Goal: Information Seeking & Learning: Find specific fact

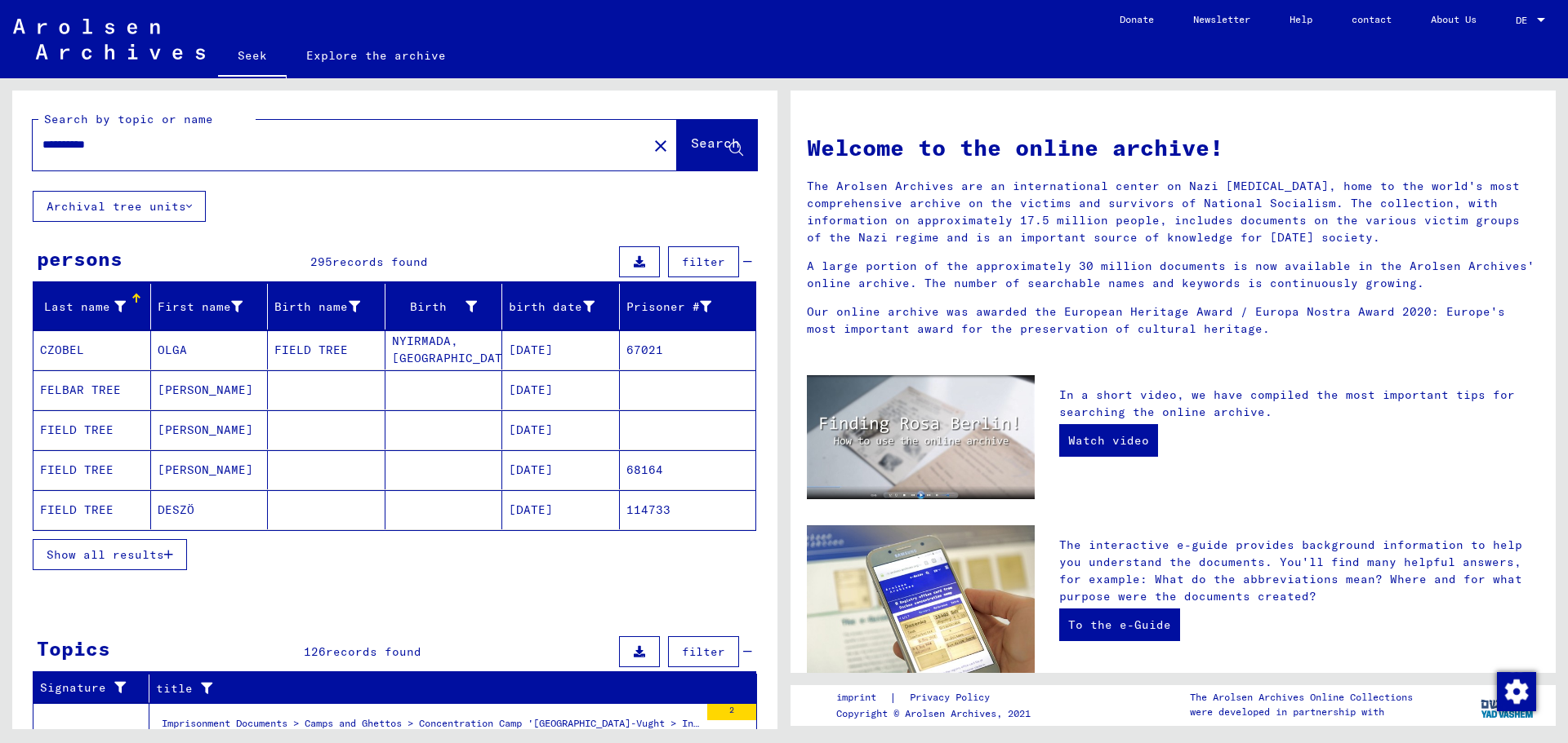
click at [118, 305] on icon at bounding box center [120, 306] width 11 height 11
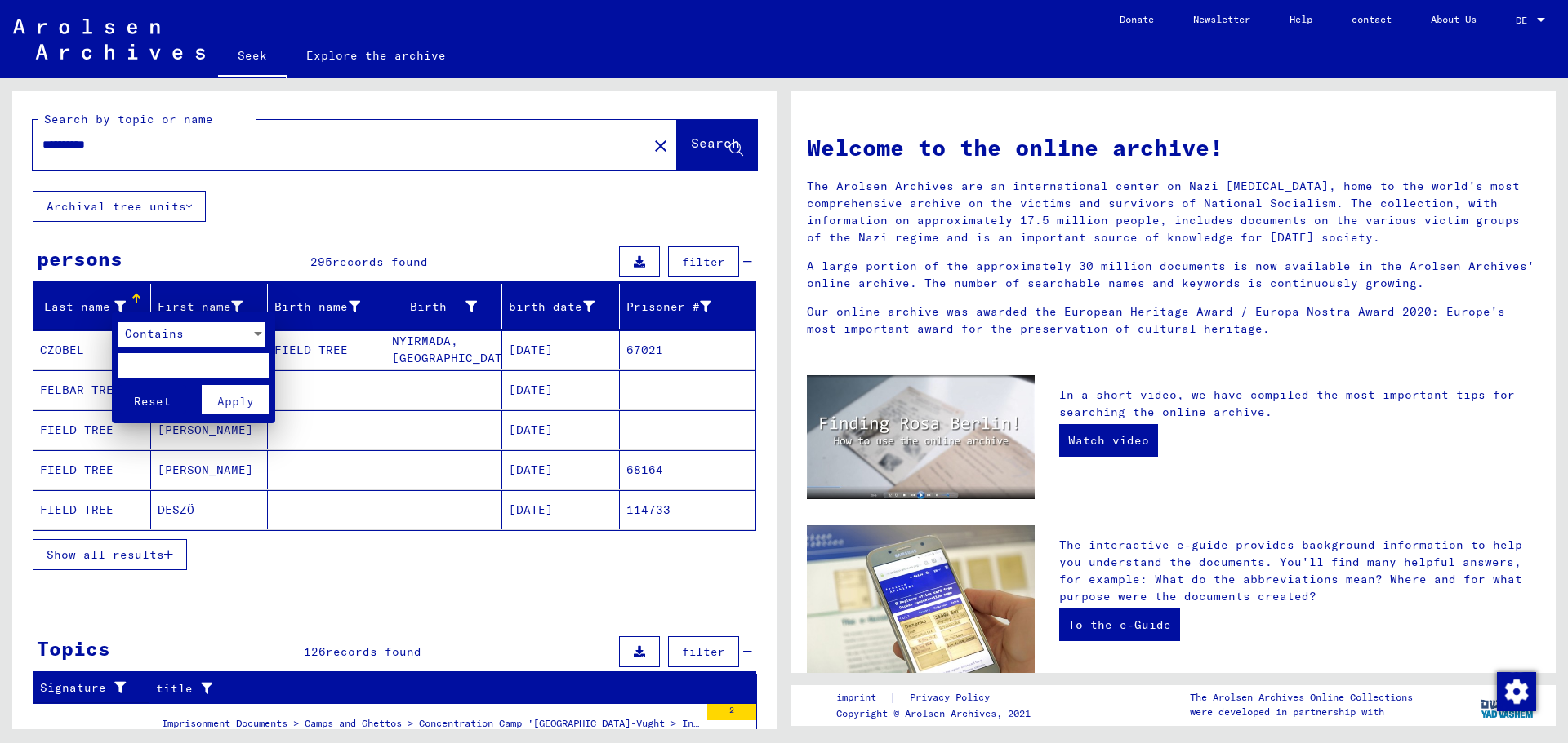
click at [157, 359] on input "text" at bounding box center [194, 366] width 151 height 24
type input "**********"
click at [231, 408] on font "Apply" at bounding box center [236, 401] width 37 height 15
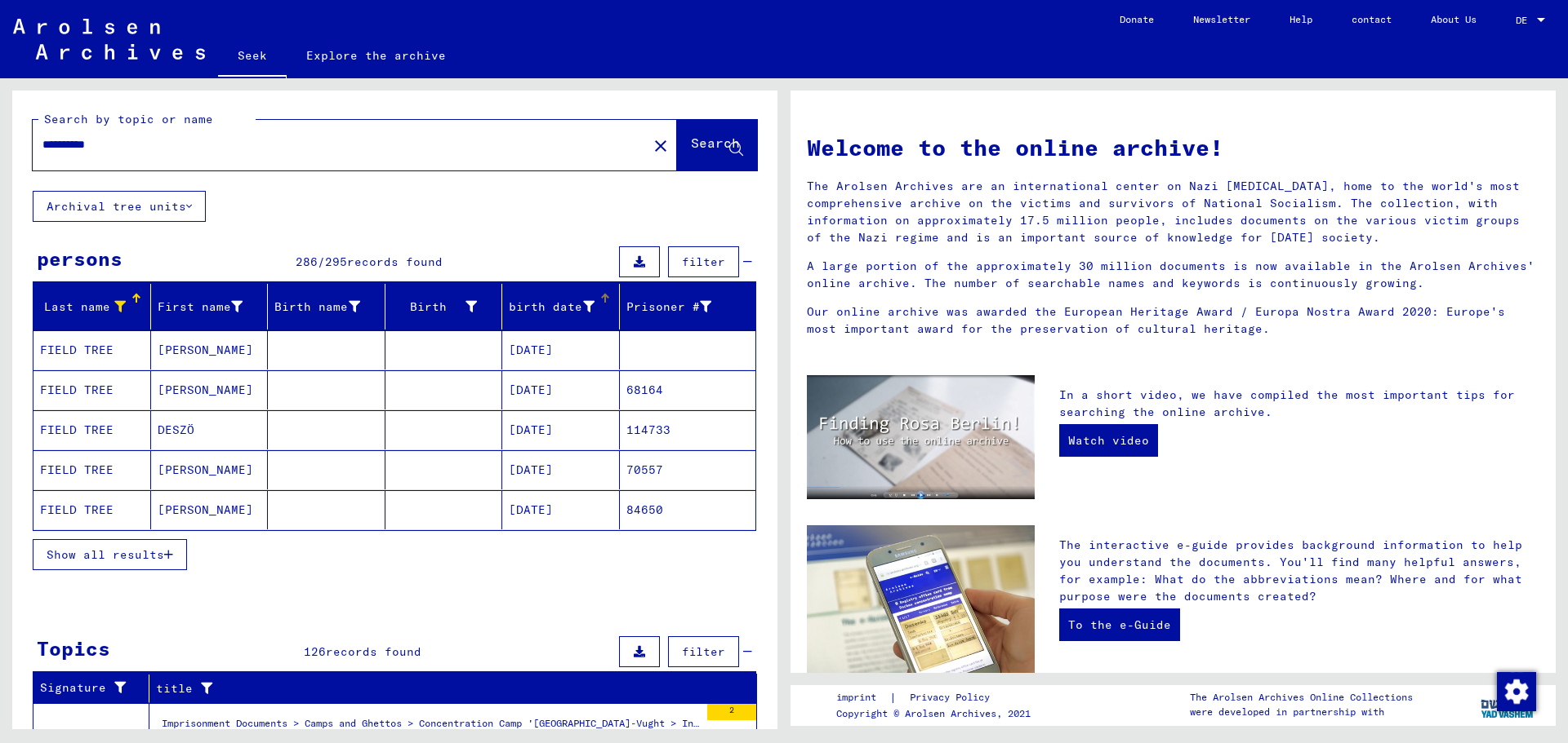
click at [583, 306] on icon at bounding box center [588, 306] width 11 height 11
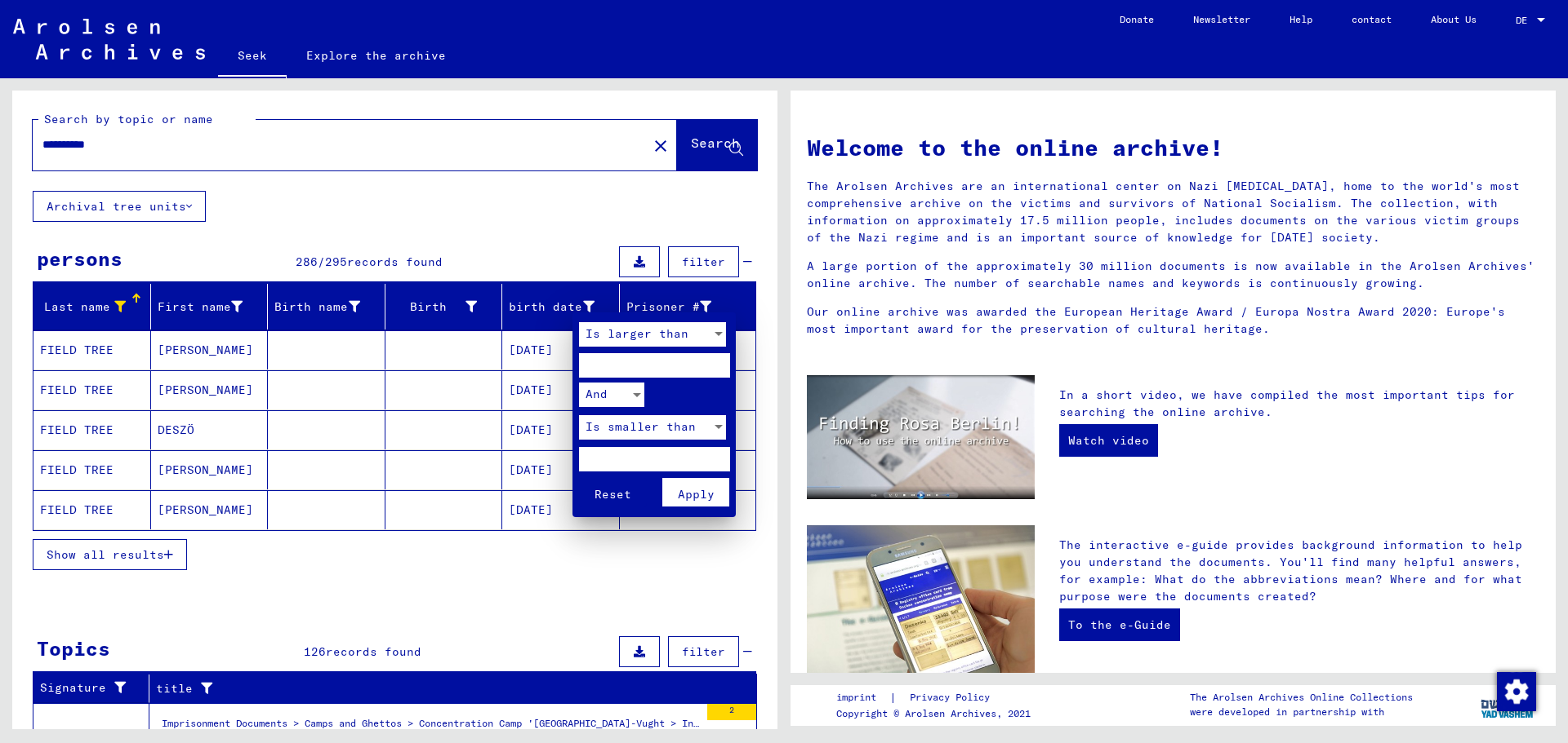
click at [584, 361] on input "number" at bounding box center [654, 366] width 151 height 24
type input "****"
click at [598, 425] on font "Is smaller than" at bounding box center [640, 426] width 110 height 15
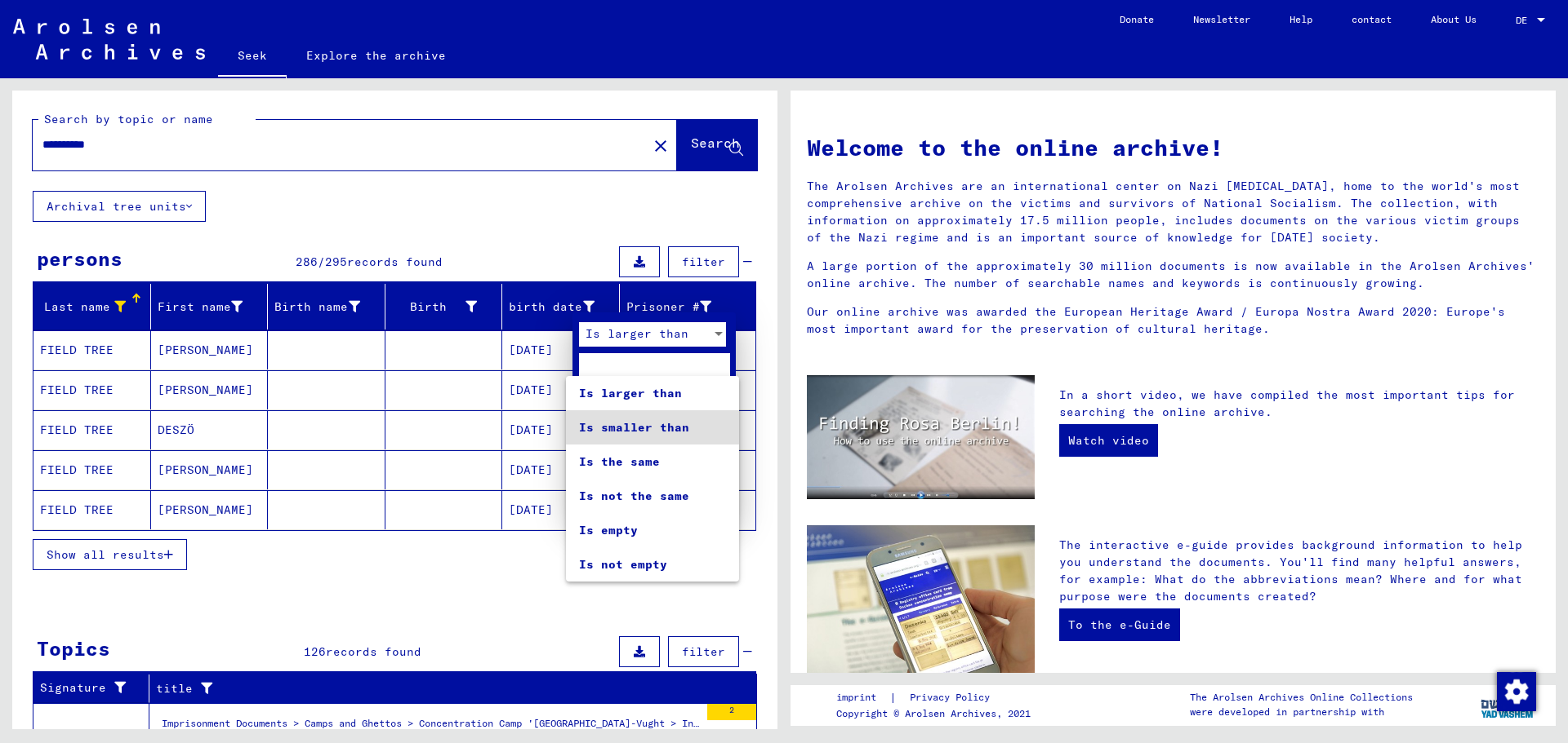
click at [597, 424] on font "Is smaller than" at bounding box center [634, 427] width 110 height 15
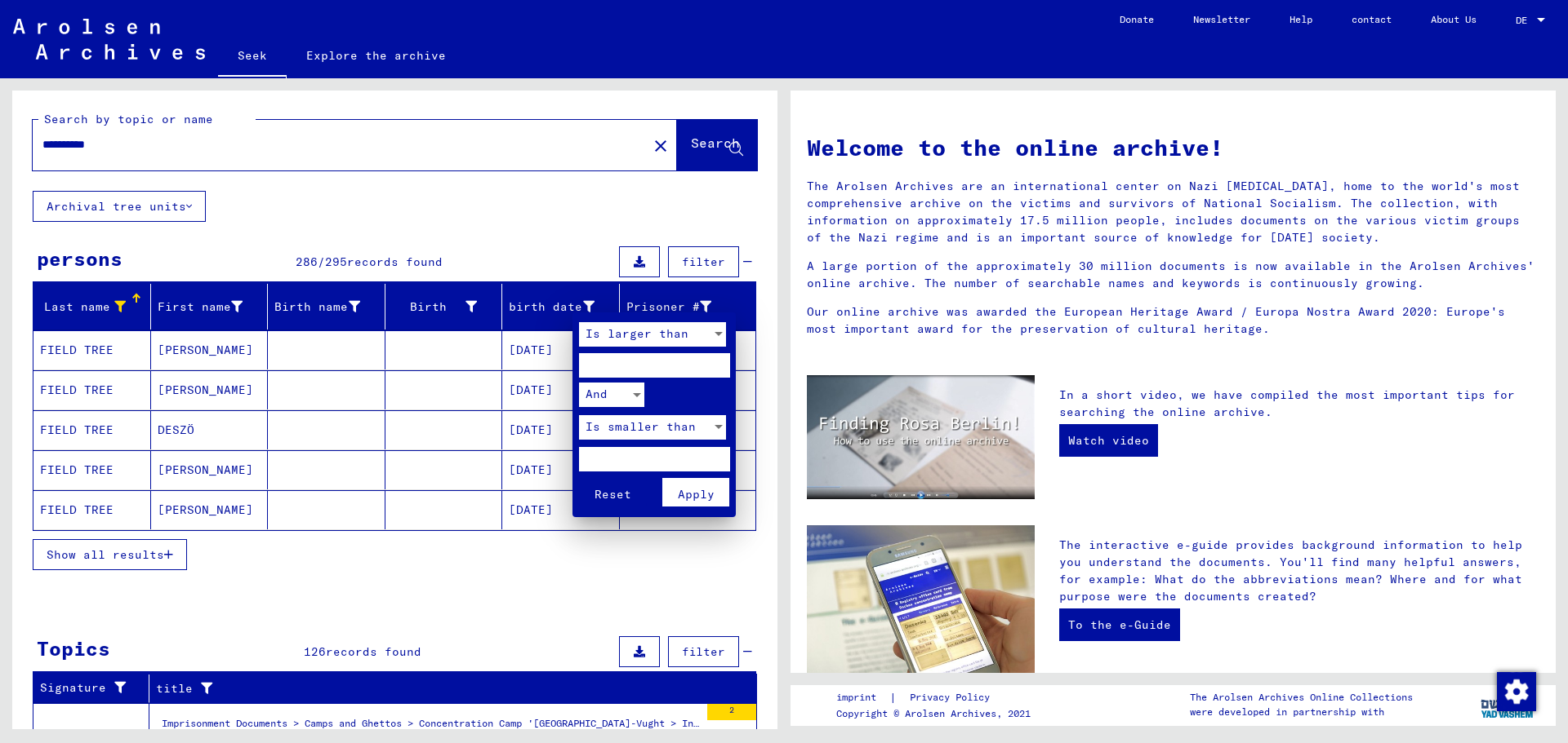
click at [603, 457] on input "number" at bounding box center [654, 459] width 151 height 24
type input "****"
click at [680, 492] on font "Apply" at bounding box center [696, 494] width 37 height 15
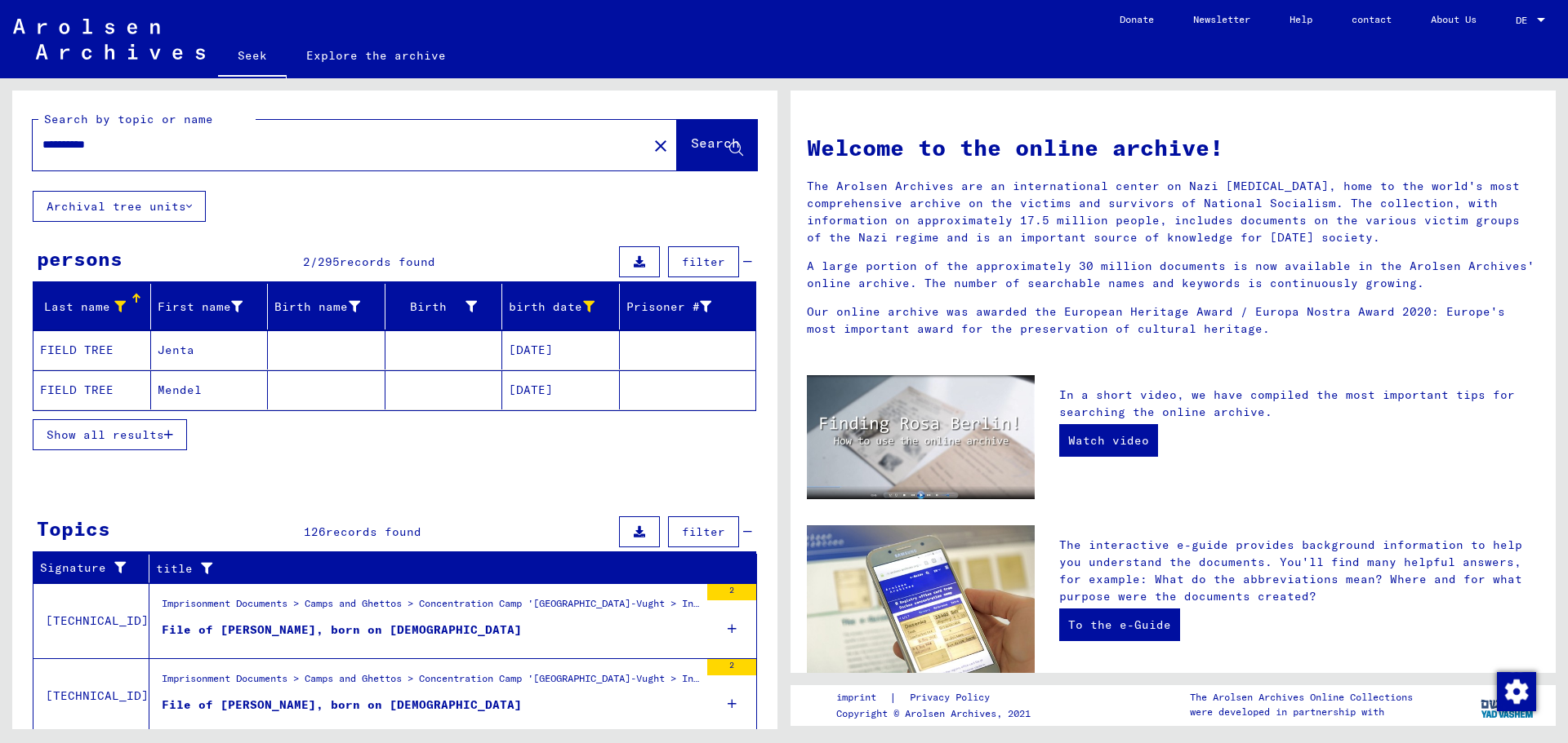
click at [530, 353] on font "[DATE]" at bounding box center [530, 350] width 44 height 15
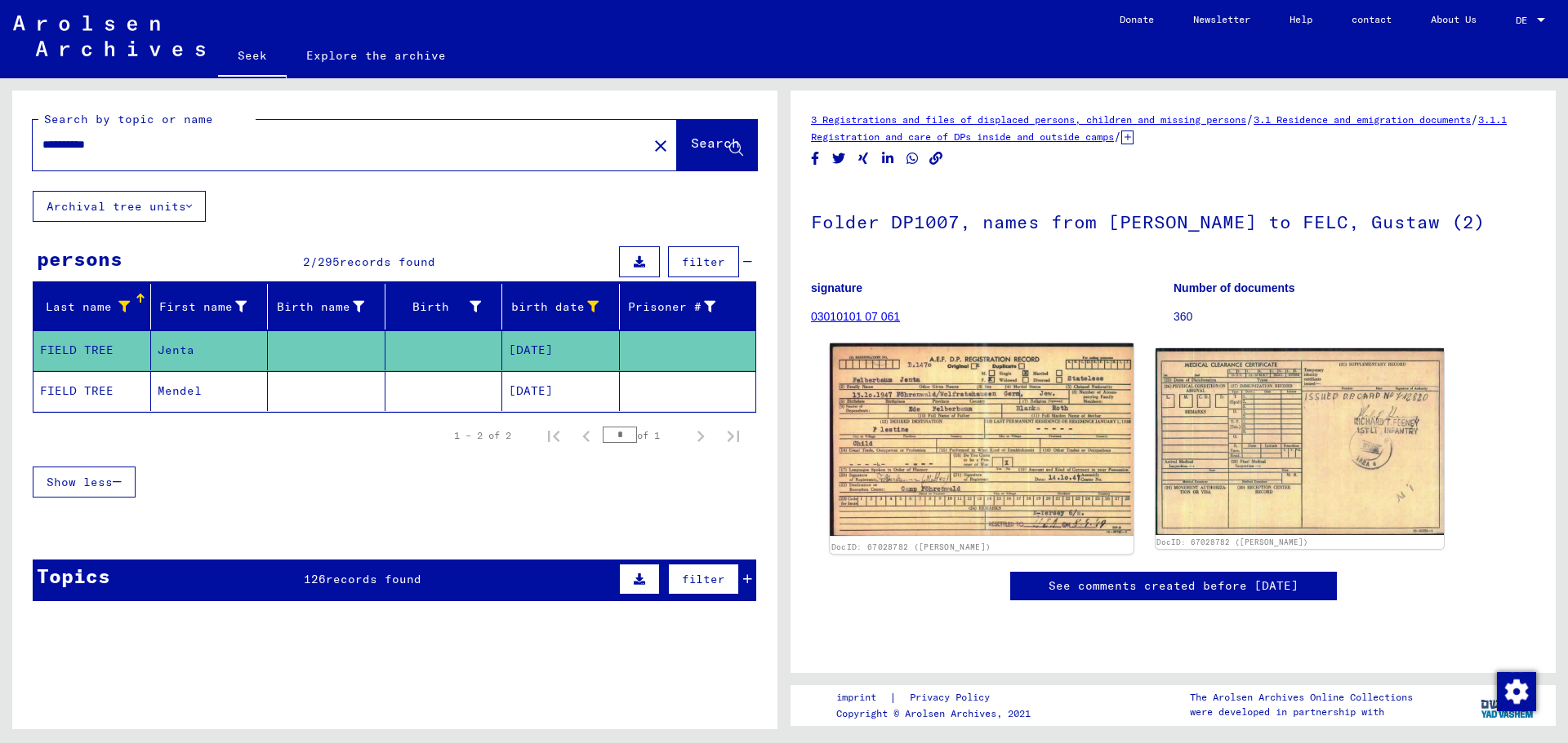
click at [958, 464] on img at bounding box center [981, 439] width 303 height 193
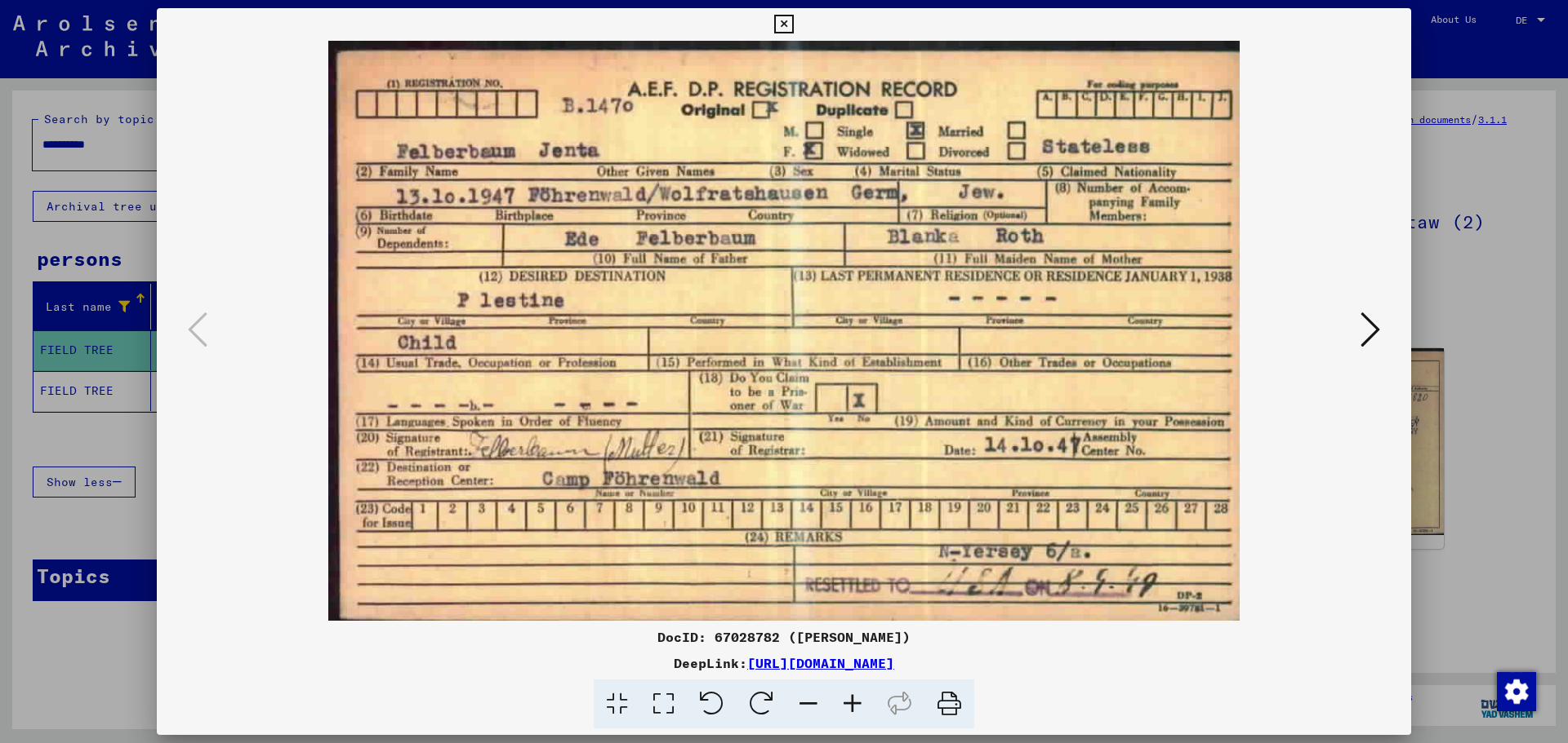
click at [1370, 325] on icon at bounding box center [1370, 329] width 19 height 39
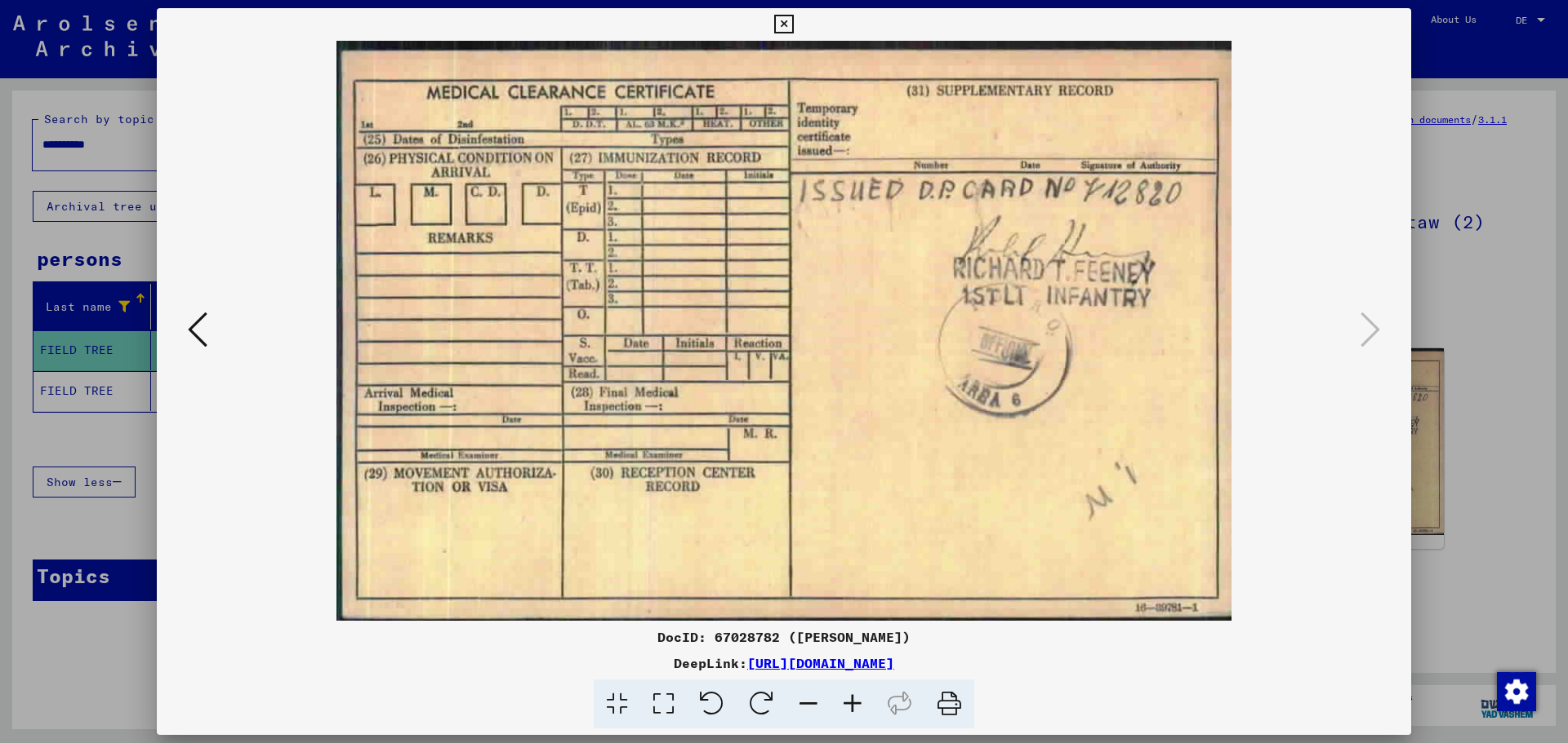
click at [1357, 385] on div at bounding box center [784, 331] width 1254 height 581
click at [194, 333] on icon at bounding box center [197, 329] width 19 height 39
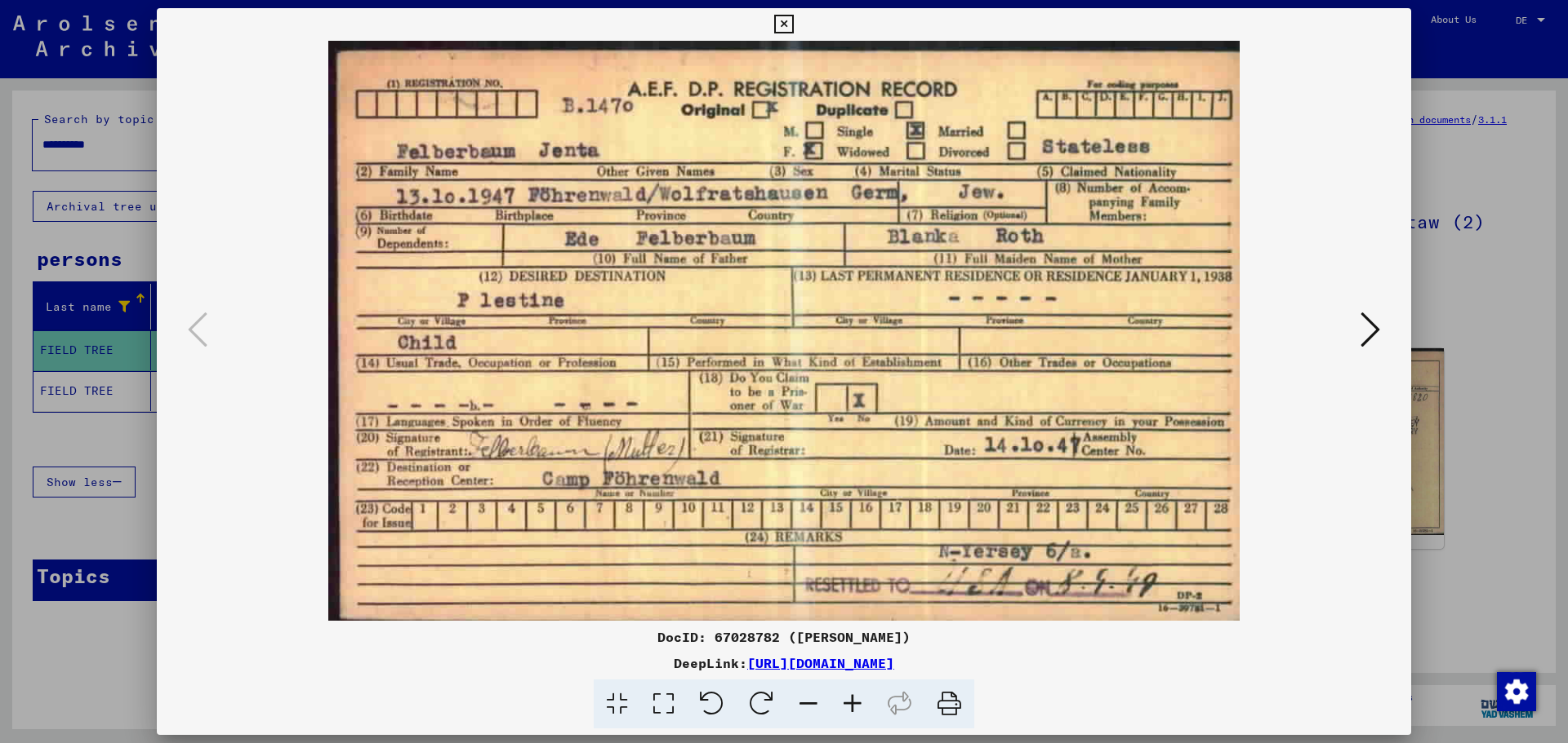
click at [97, 444] on div at bounding box center [784, 371] width 1568 height 743
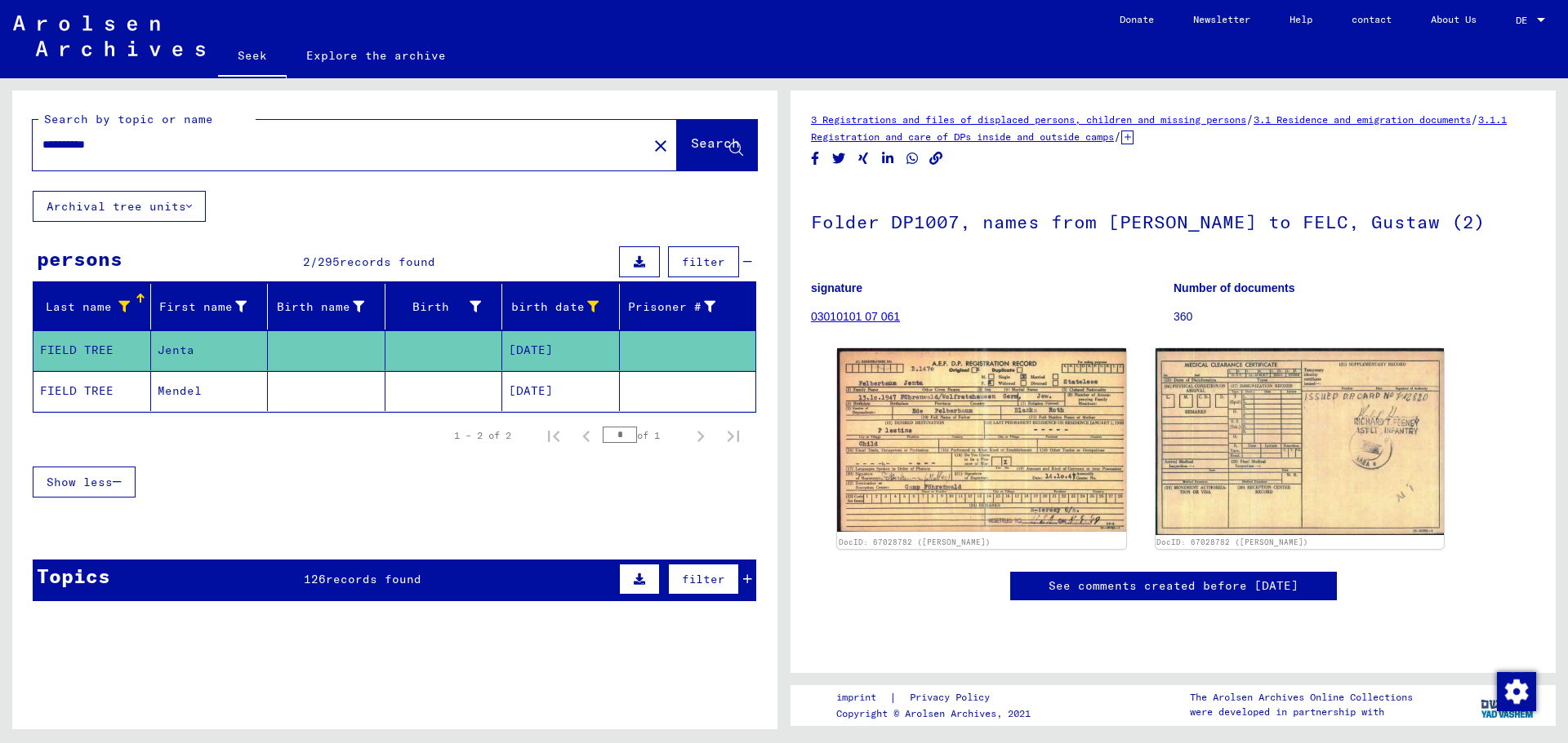
click at [515, 399] on font "[DATE]" at bounding box center [530, 391] width 44 height 17
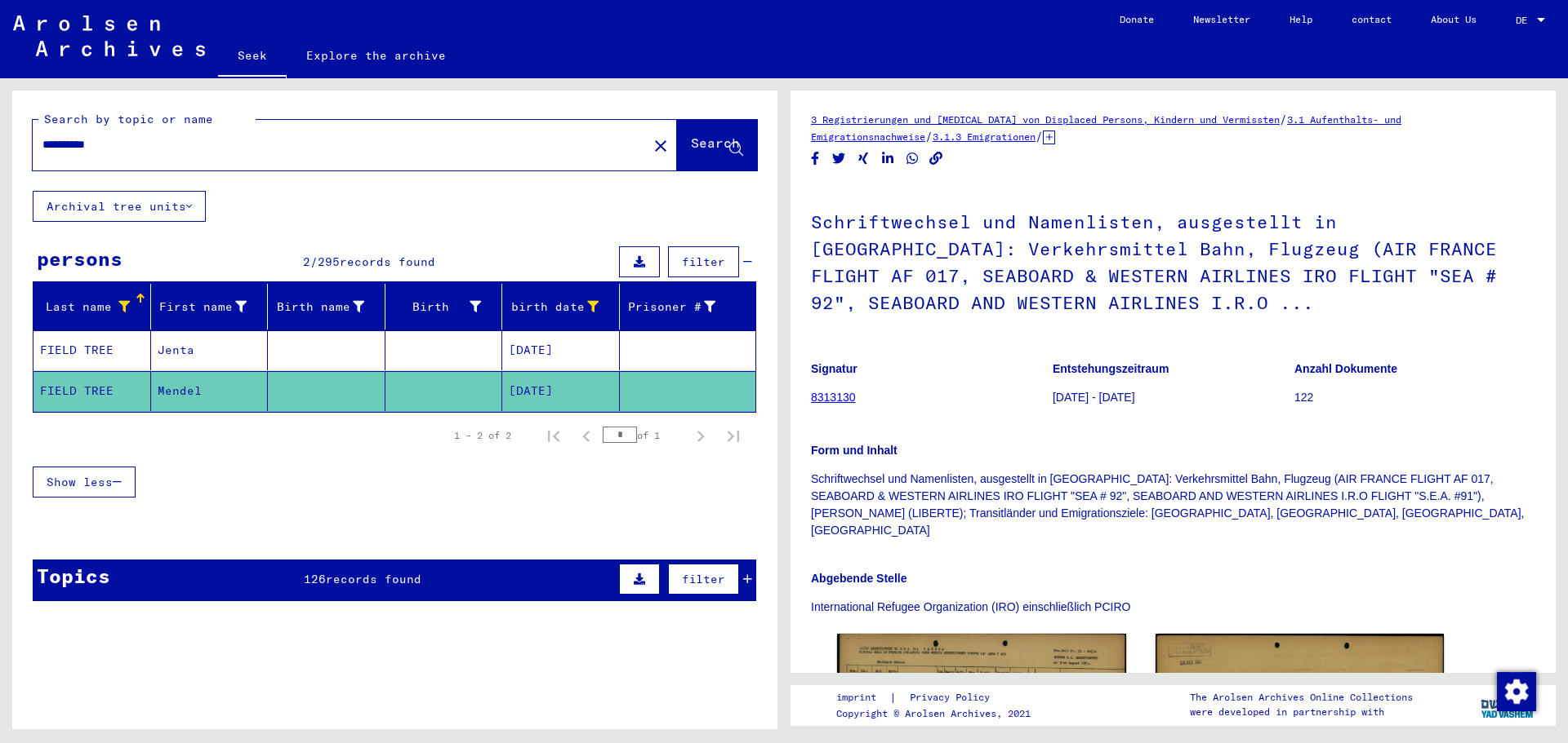
click at [515, 399] on font "[DATE]" at bounding box center [530, 391] width 44 height 17
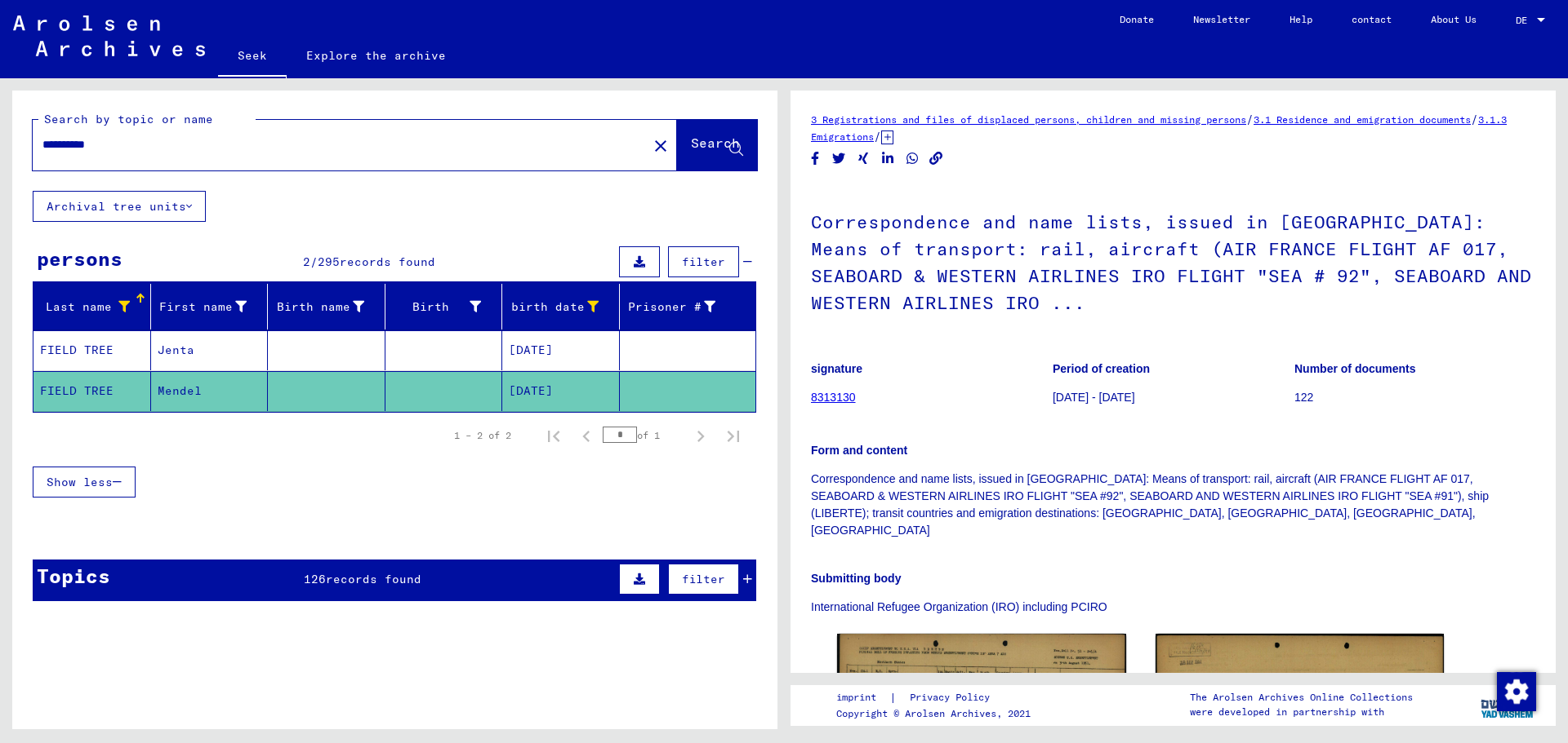
click at [515, 399] on font "[DATE]" at bounding box center [530, 391] width 44 height 17
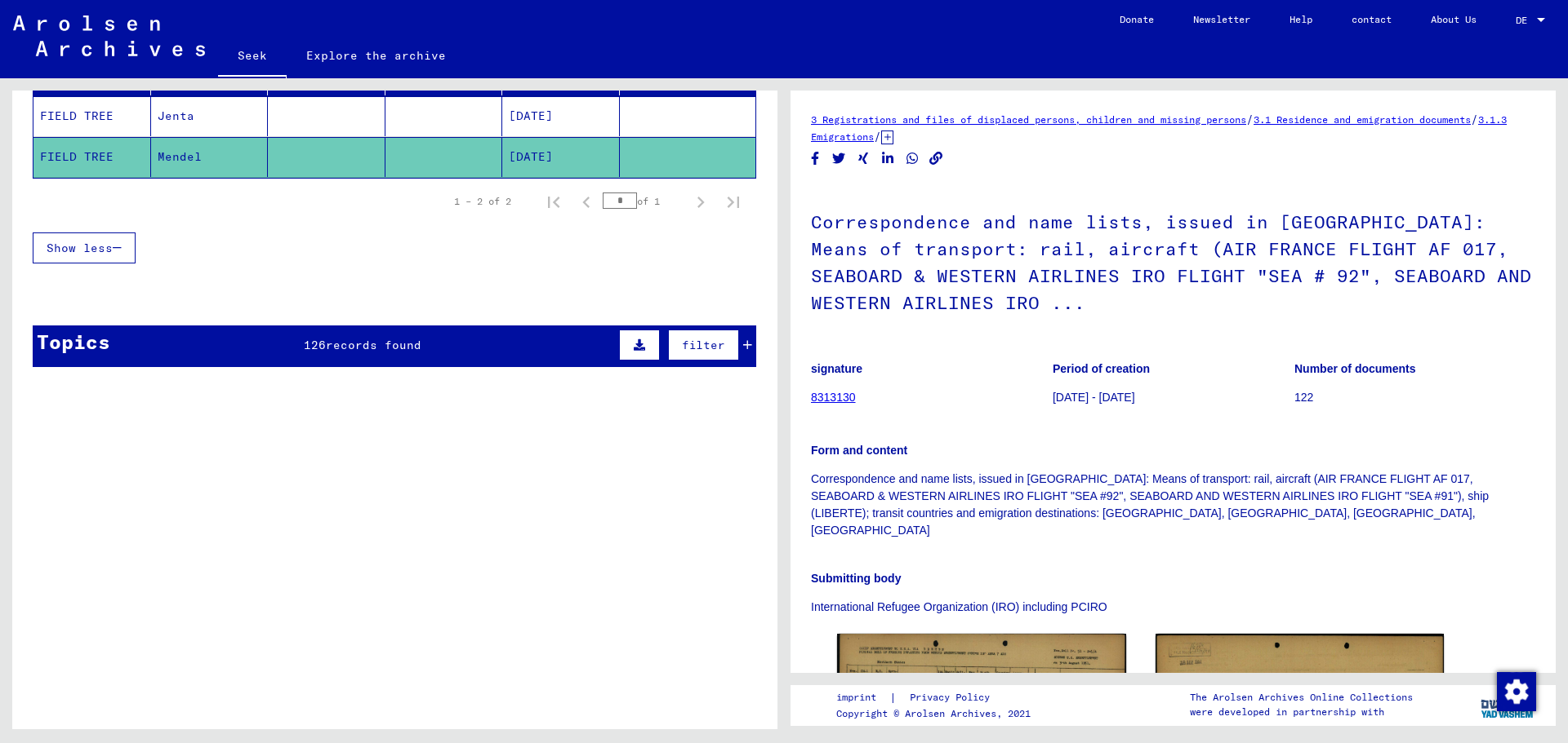
scroll to position [244, 0]
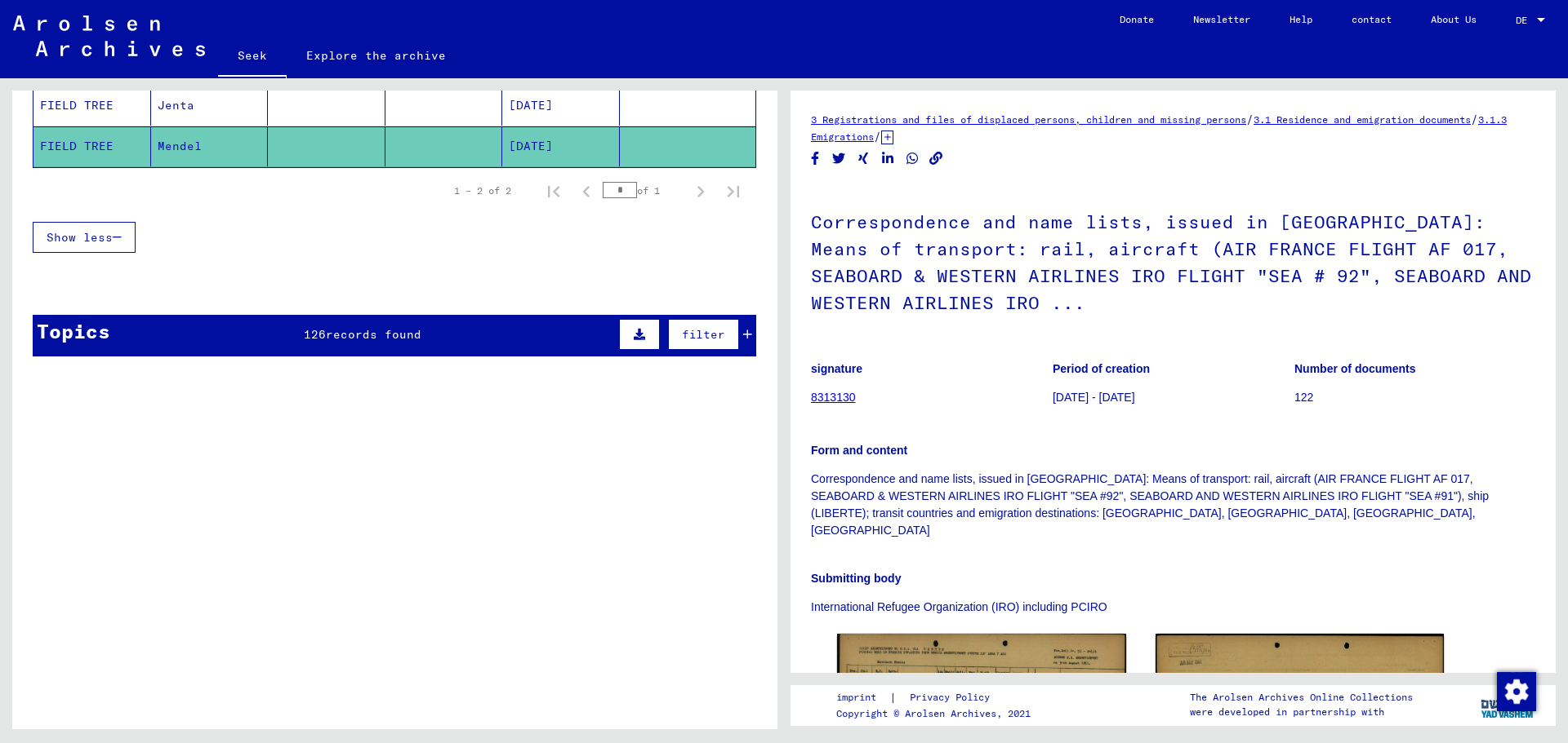
click at [553, 152] on font "[DATE]" at bounding box center [530, 146] width 44 height 15
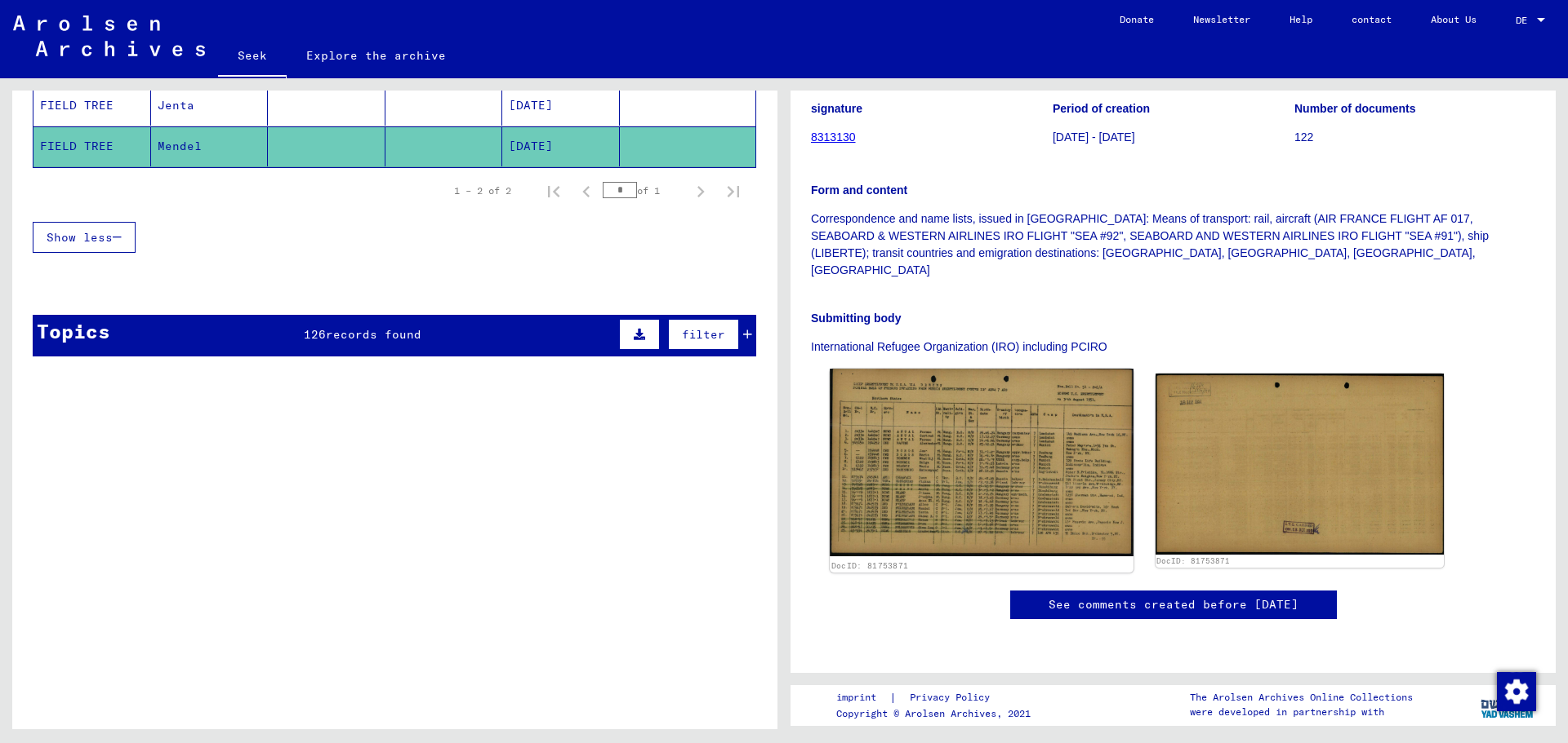
scroll to position [327, 0]
click at [981, 368] on img at bounding box center [981, 462] width 303 height 188
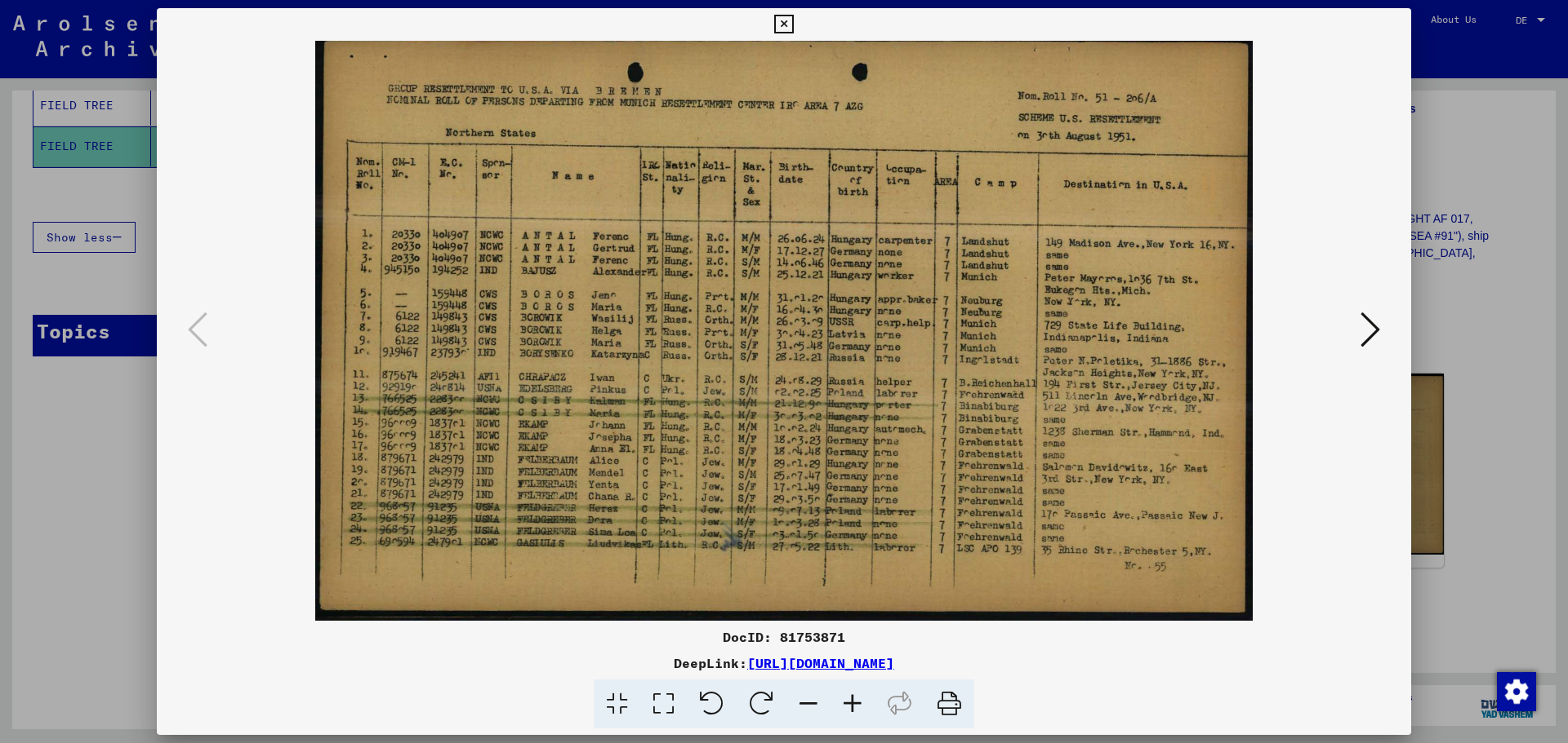
click at [1374, 320] on icon at bounding box center [1370, 329] width 19 height 39
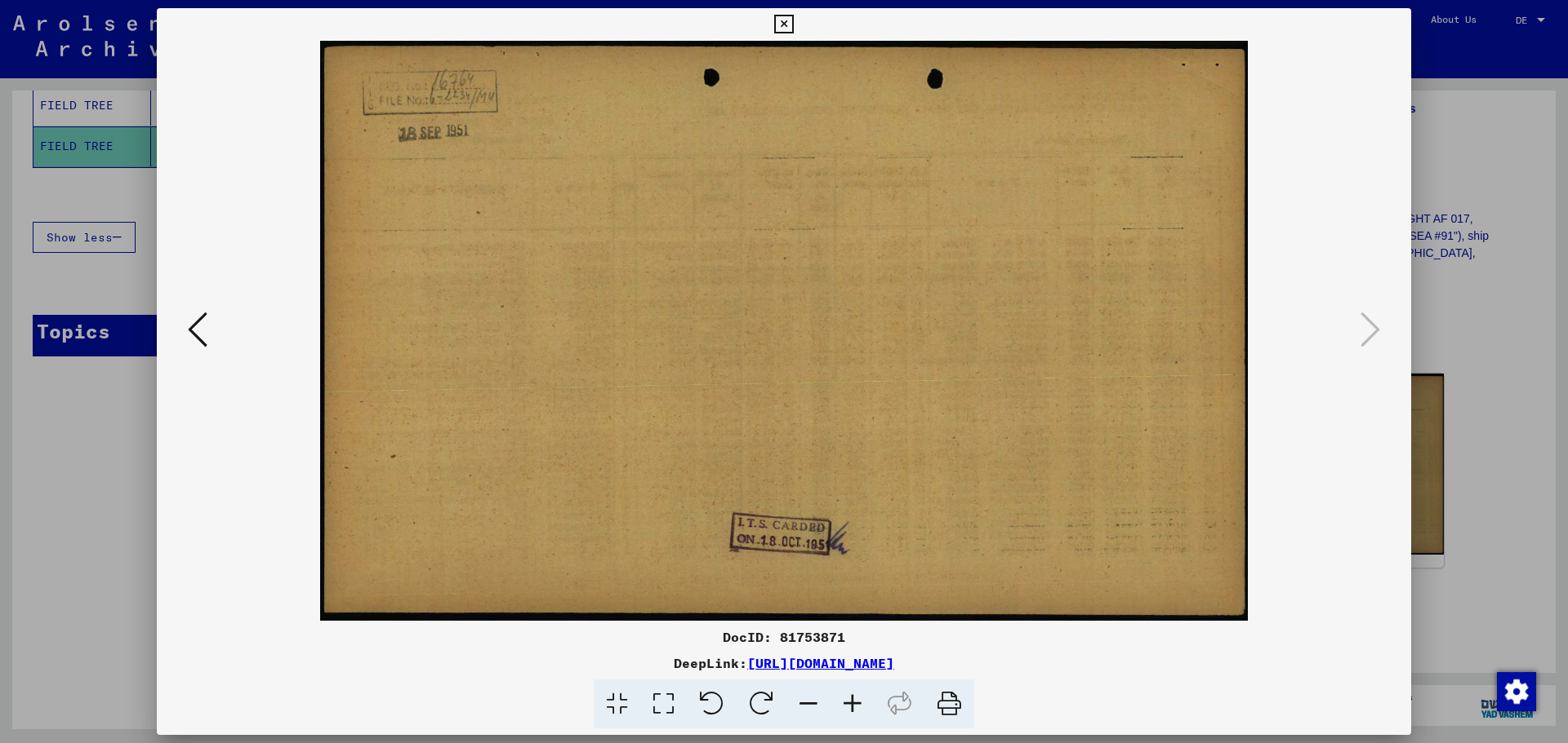
click at [211, 319] on button at bounding box center [197, 330] width 30 height 46
